Goal: Entertainment & Leisure: Consume media (video, audio)

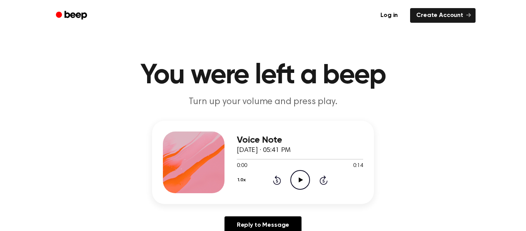
click at [305, 182] on icon "Play Audio" at bounding box center [300, 180] width 20 height 20
click at [277, 181] on icon at bounding box center [277, 180] width 2 height 3
click at [299, 183] on icon "Play Audio" at bounding box center [300, 180] width 20 height 20
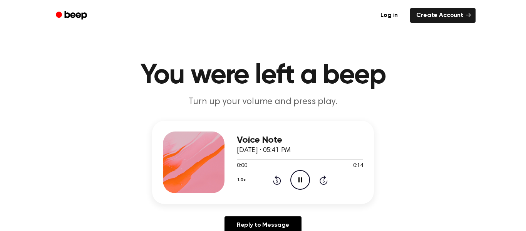
click at [299, 179] on icon at bounding box center [300, 179] width 3 height 5
click at [304, 179] on icon "Play Audio" at bounding box center [300, 180] width 20 height 20
click at [324, 181] on icon at bounding box center [323, 180] width 2 height 3
click at [300, 182] on icon "Pause Audio" at bounding box center [300, 180] width 20 height 20
click at [300, 184] on icon "Play Audio" at bounding box center [300, 180] width 20 height 20
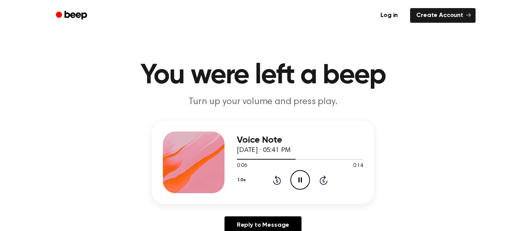
click at [277, 181] on icon at bounding box center [277, 180] width 2 height 3
click at [300, 183] on icon "Pause Audio" at bounding box center [300, 180] width 20 height 20
click at [298, 181] on icon "Play Audio" at bounding box center [300, 180] width 20 height 20
click at [304, 182] on icon "Pause Audio" at bounding box center [300, 180] width 20 height 20
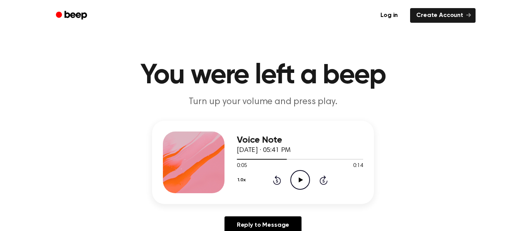
click at [301, 180] on icon at bounding box center [301, 179] width 4 height 5
click at [304, 178] on icon "Pause Audio" at bounding box center [300, 180] width 20 height 20
click at [300, 178] on icon "Play Audio" at bounding box center [300, 180] width 20 height 20
click at [277, 181] on icon at bounding box center [277, 180] width 2 height 3
click at [303, 178] on icon "Pause Audio" at bounding box center [300, 180] width 20 height 20
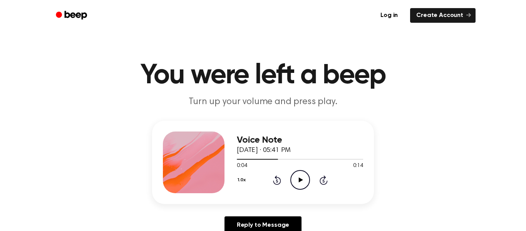
click at [304, 180] on icon "Play Audio" at bounding box center [300, 180] width 20 height 20
click at [306, 185] on icon "Pause Audio" at bounding box center [300, 180] width 20 height 20
click at [277, 181] on icon at bounding box center [277, 180] width 2 height 3
click at [305, 181] on icon "Play Audio" at bounding box center [300, 180] width 20 height 20
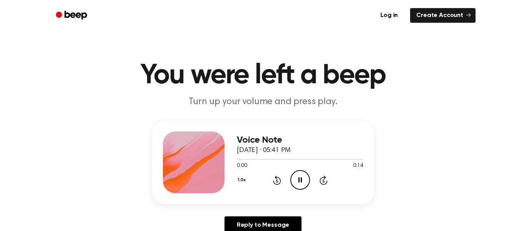
click at [301, 183] on icon "Pause Audio" at bounding box center [300, 180] width 20 height 20
click at [301, 180] on icon at bounding box center [301, 179] width 4 height 5
click at [324, 181] on icon at bounding box center [323, 180] width 2 height 3
click at [277, 181] on icon at bounding box center [277, 180] width 2 height 3
click at [305, 181] on icon "Pause Audio" at bounding box center [300, 180] width 20 height 20
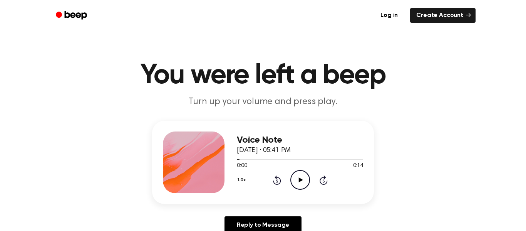
click at [304, 183] on icon "Play Audio" at bounding box center [300, 180] width 20 height 20
click at [277, 181] on icon at bounding box center [277, 180] width 2 height 3
click at [279, 179] on icon at bounding box center [277, 179] width 8 height 9
click at [277, 181] on icon at bounding box center [277, 180] width 2 height 3
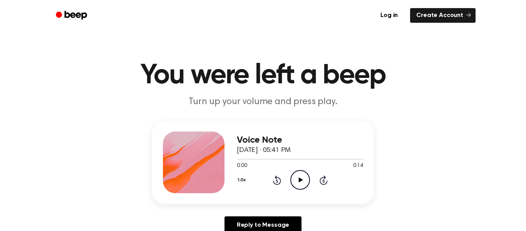
click at [298, 177] on icon "Play Audio" at bounding box center [300, 180] width 20 height 20
click at [334, 180] on div "1.0x Rewind 5 seconds Pause Audio Skip 5 seconds" at bounding box center [300, 180] width 126 height 20
click at [324, 181] on icon at bounding box center [323, 180] width 2 height 3
click at [277, 181] on icon at bounding box center [277, 180] width 2 height 3
